Goal: Information Seeking & Learning: Check status

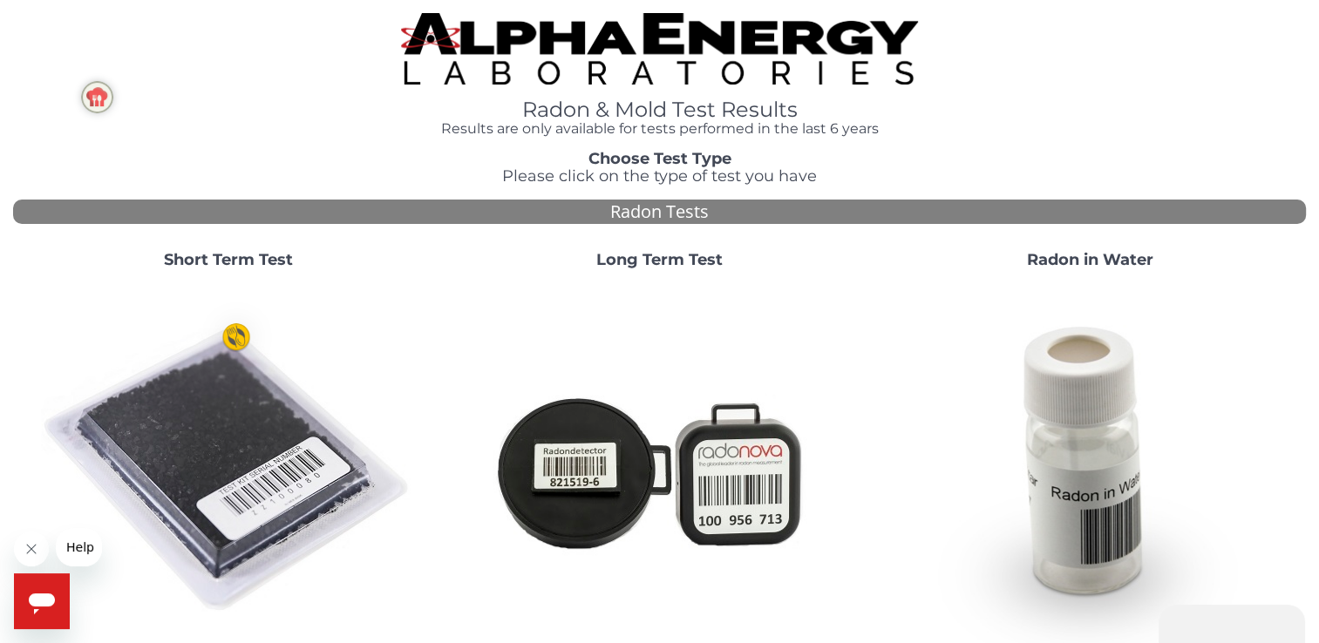
click at [248, 257] on strong "Short Term Test" at bounding box center [228, 259] width 129 height 19
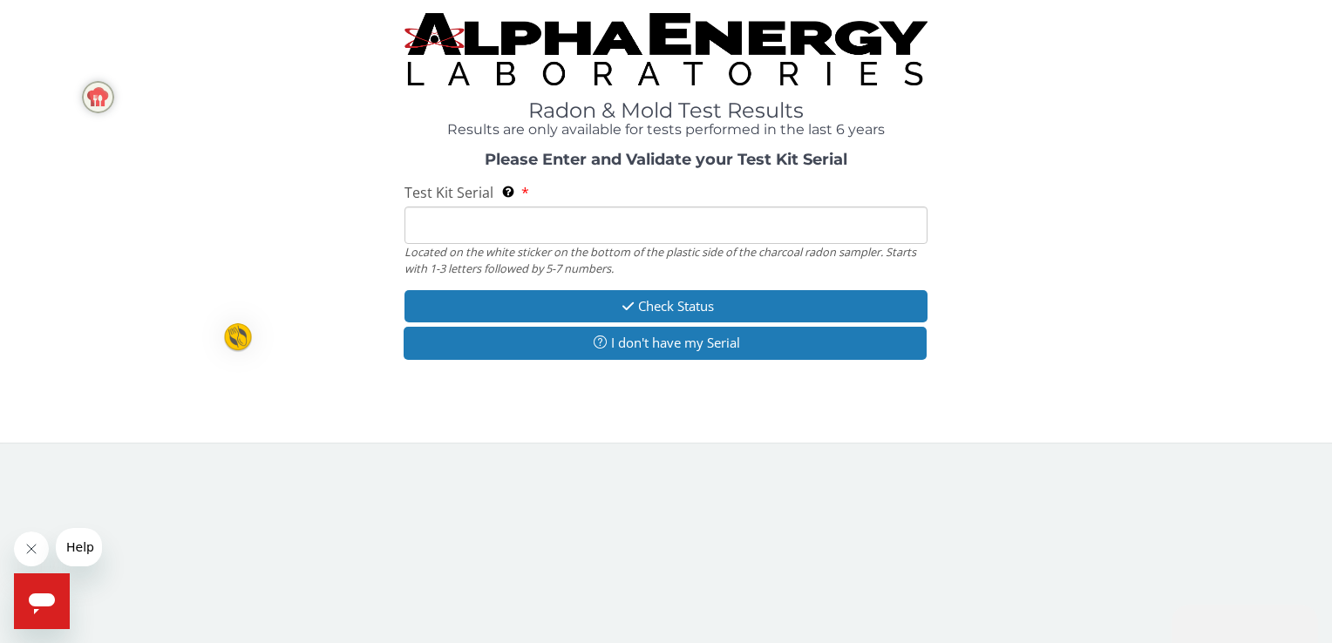
click at [453, 221] on input "Test Kit Serial Located on the white sticker on the bottom of the plastic side …" at bounding box center [665, 225] width 522 height 37
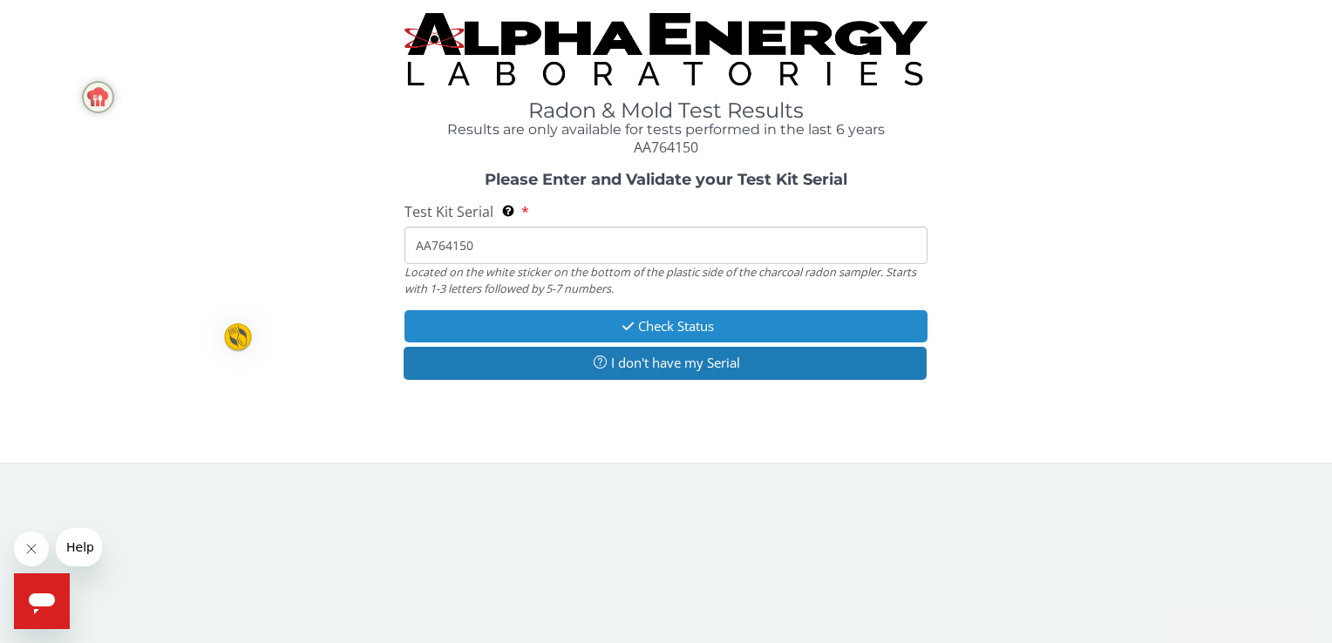
type input "AA764150"
click at [720, 336] on button "Check Status" at bounding box center [665, 326] width 522 height 32
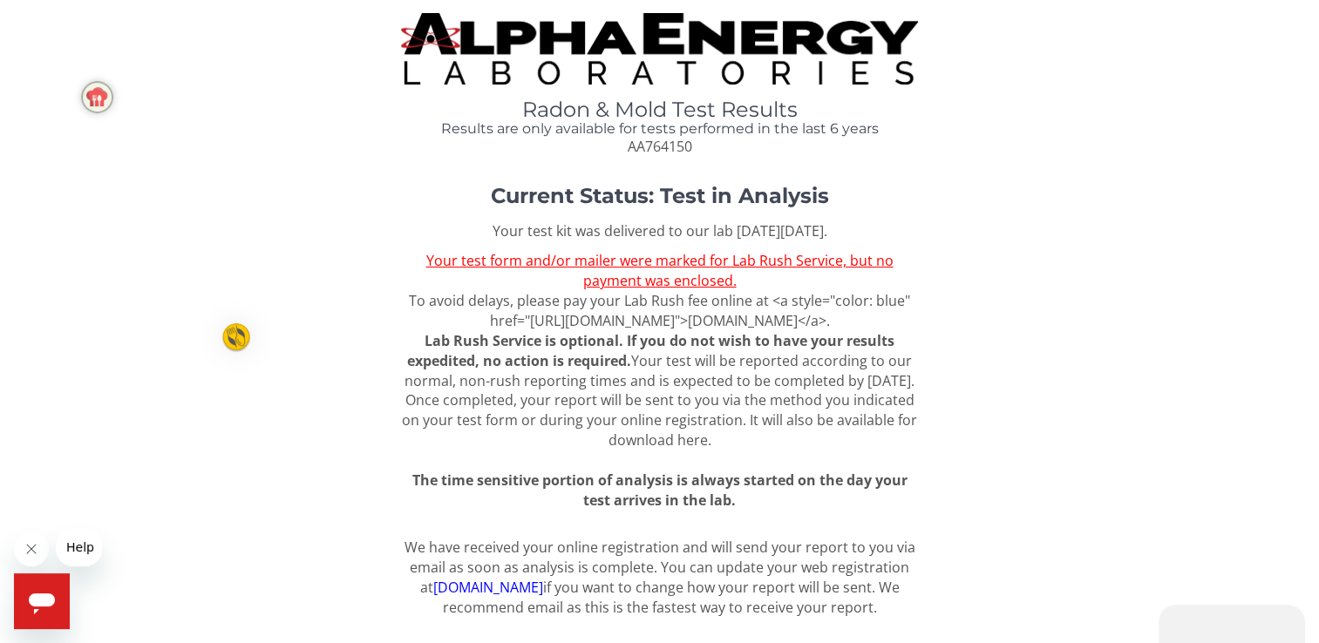
click at [676, 283] on u "Your test form and/or mailer were marked for Lab Rush Service, but no payment w…" at bounding box center [658, 270] width 467 height 39
click at [675, 279] on u "Your test form and/or mailer were marked for Lab Rush Service, but no payment w…" at bounding box center [658, 270] width 467 height 39
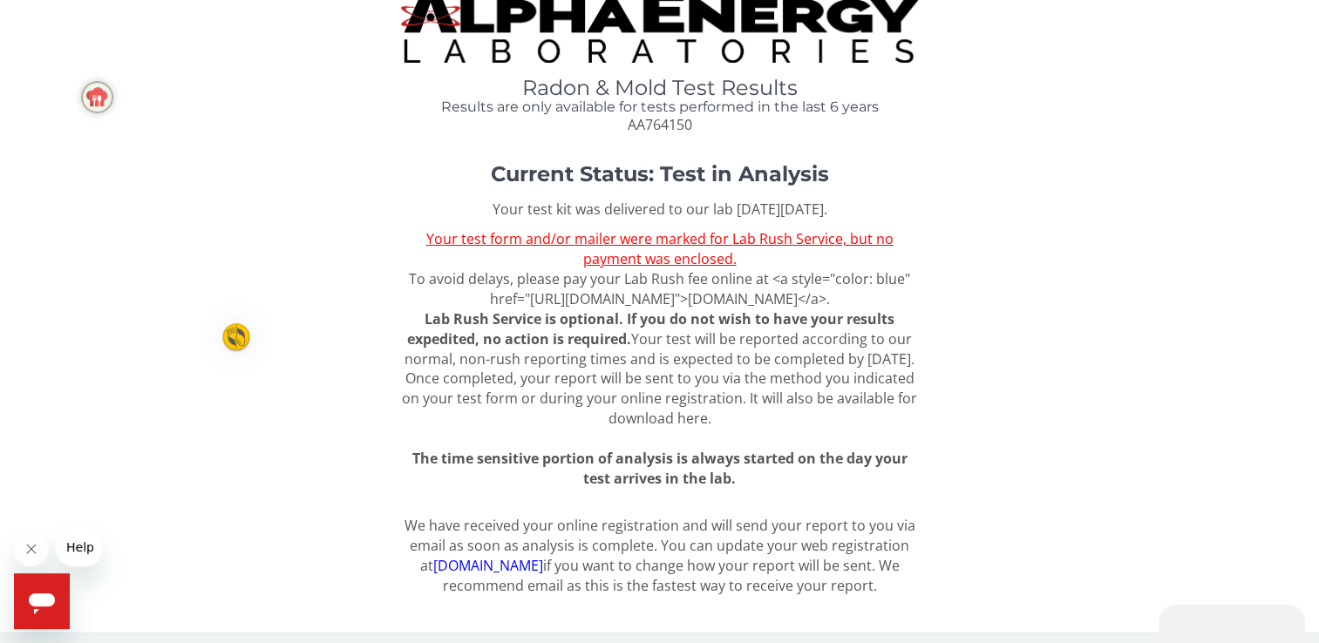
scroll to position [28, 0]
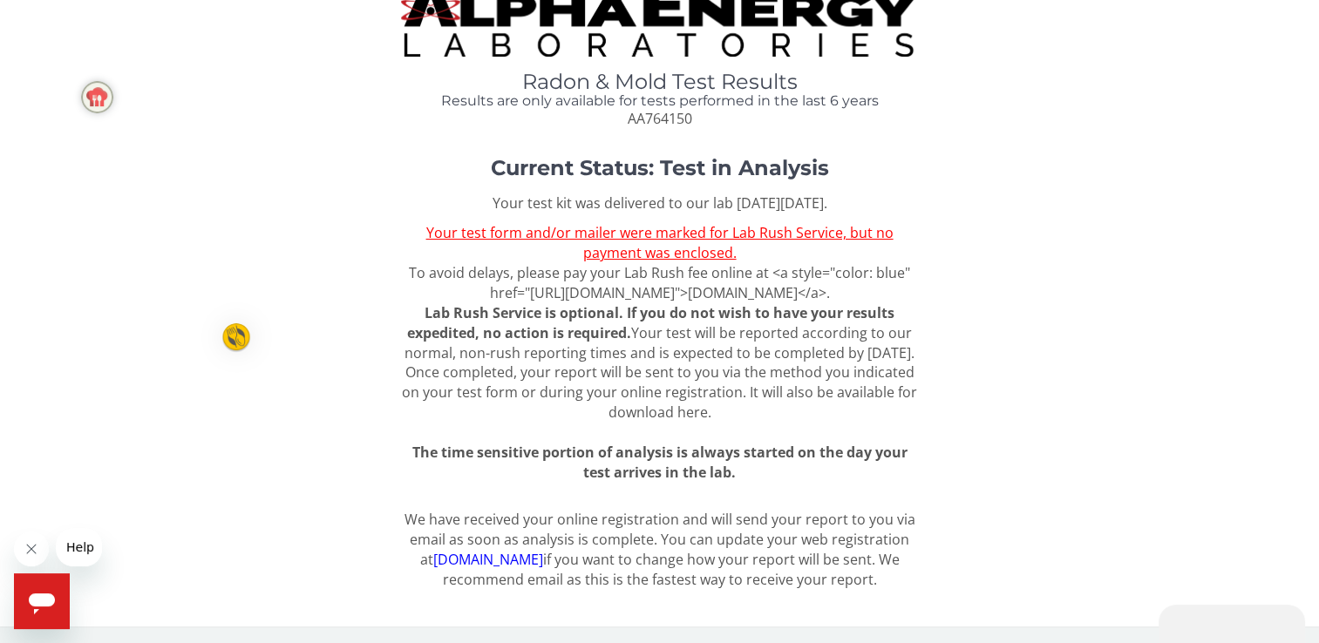
click at [485, 565] on link "[DOMAIN_NAME]" at bounding box center [487, 559] width 110 height 19
